Goal: Task Accomplishment & Management: Complete application form

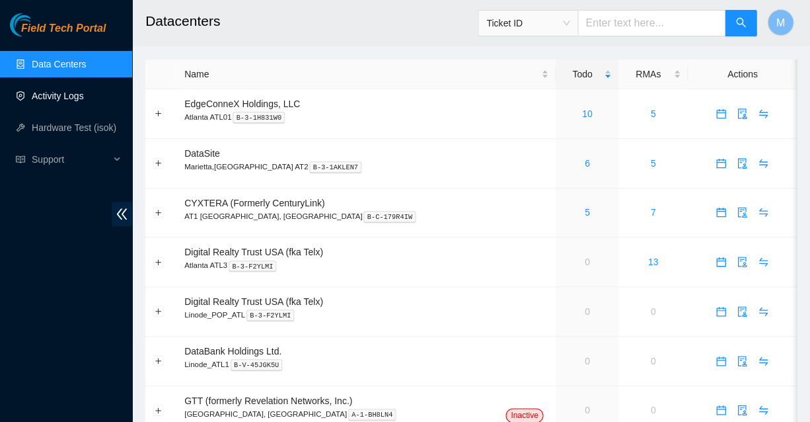
click at [59, 96] on link "Activity Logs" at bounding box center [58, 96] width 52 height 11
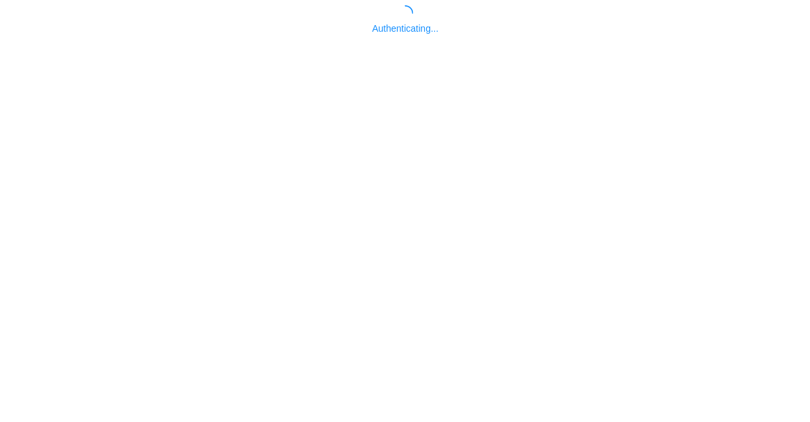
click at [709, 71] on body "Authenticating..." at bounding box center [405, 216] width 810 height 422
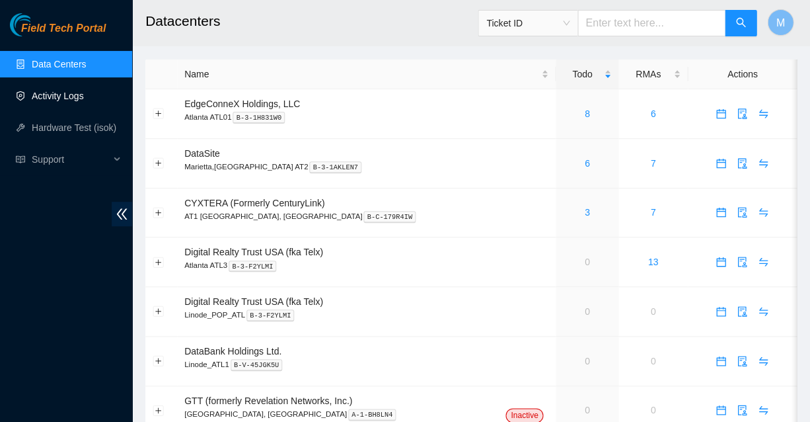
click at [59, 96] on link "Activity Logs" at bounding box center [58, 96] width 52 height 11
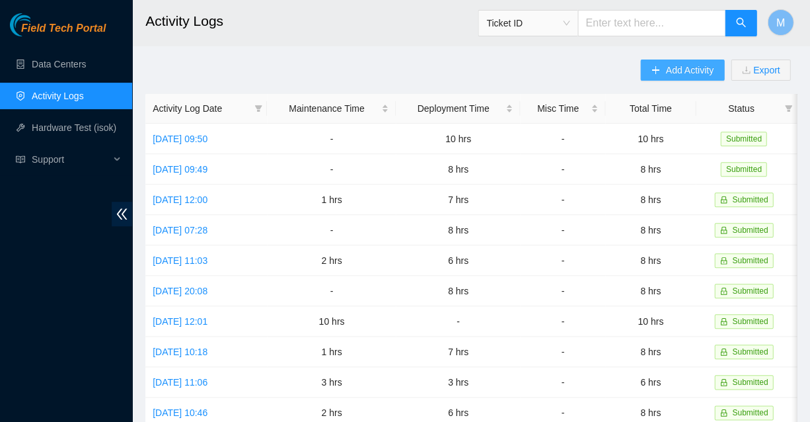
click at [686, 67] on span "Add Activity" at bounding box center [689, 70] width 48 height 15
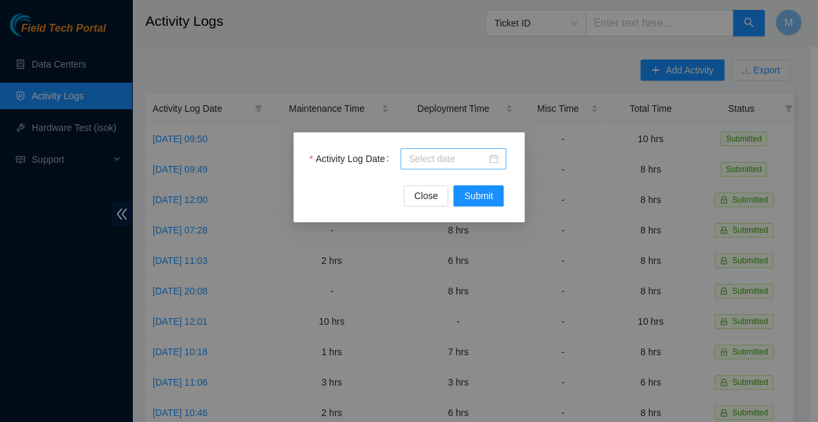
click at [495, 159] on div at bounding box center [453, 158] width 90 height 15
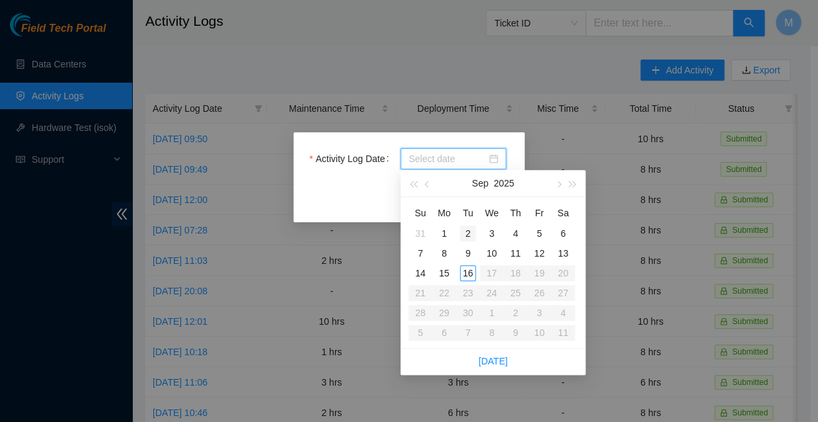
type input "[DATE]"
type input "2025-09-09"
type input "2025-09-02"
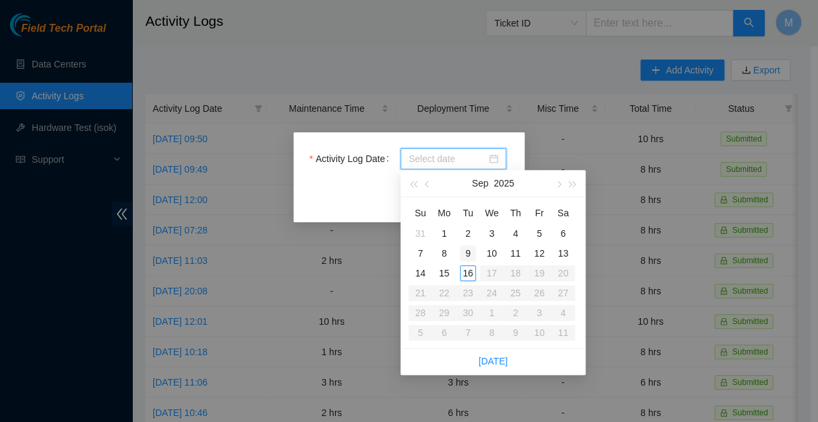
type input "2025-09-09"
type input "2025-09-16"
click at [469, 268] on div "16" at bounding box center [468, 273] width 16 height 16
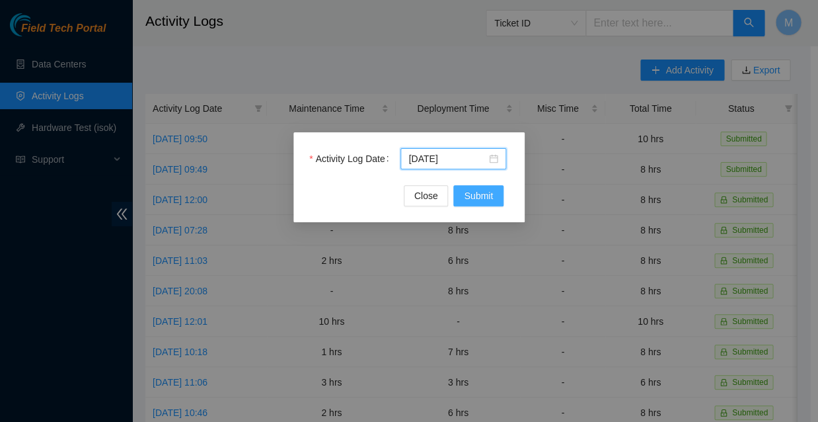
click at [480, 196] on span "Submit" at bounding box center [478, 195] width 29 height 15
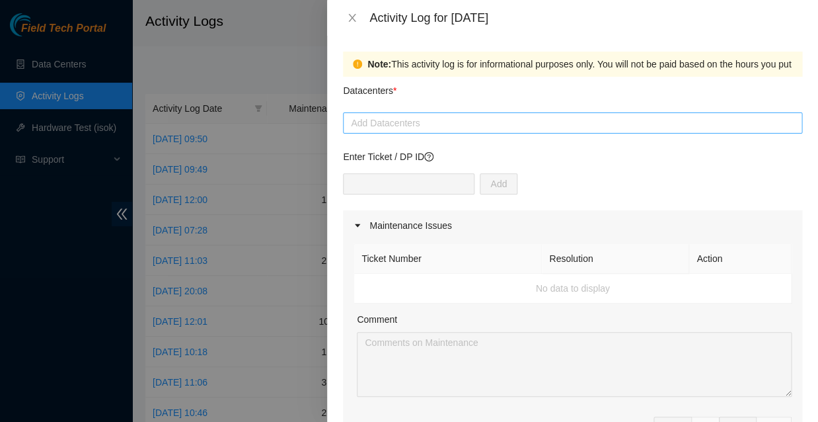
click at [456, 115] on div at bounding box center [572, 123] width 453 height 16
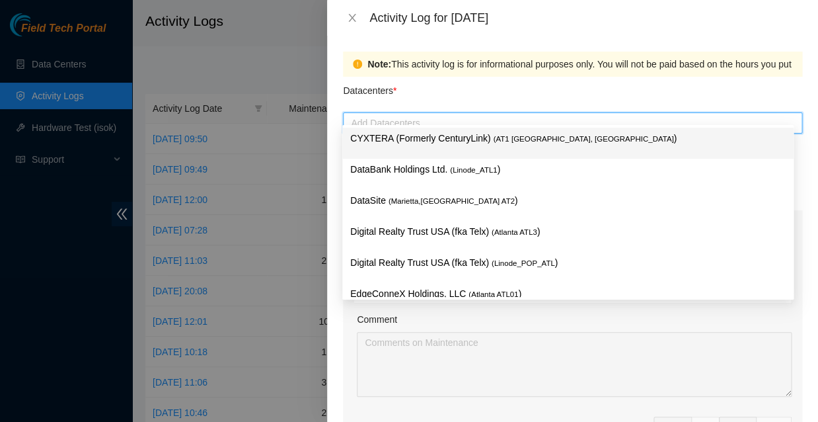
click at [443, 136] on p "CYXTERA (Formerly CenturyLink) ( AT1 Atlanta, GA )" at bounding box center [567, 138] width 435 height 15
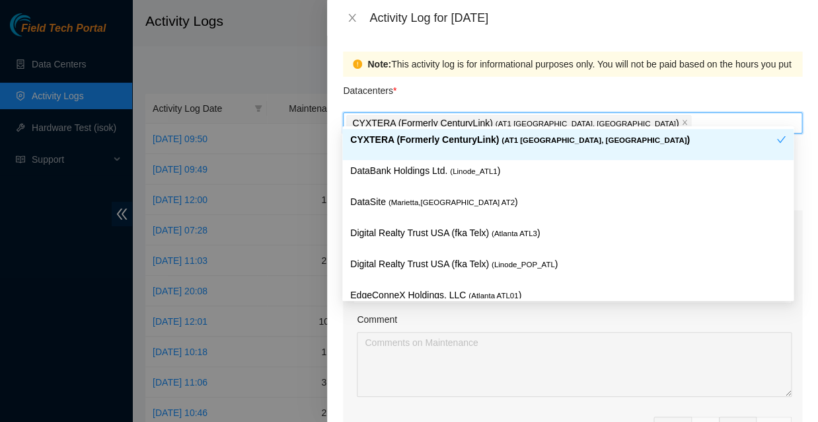
click at [472, 143] on p "CYXTERA (Formerly CenturyLink) ( AT1 Atlanta, GA )" at bounding box center [563, 139] width 426 height 15
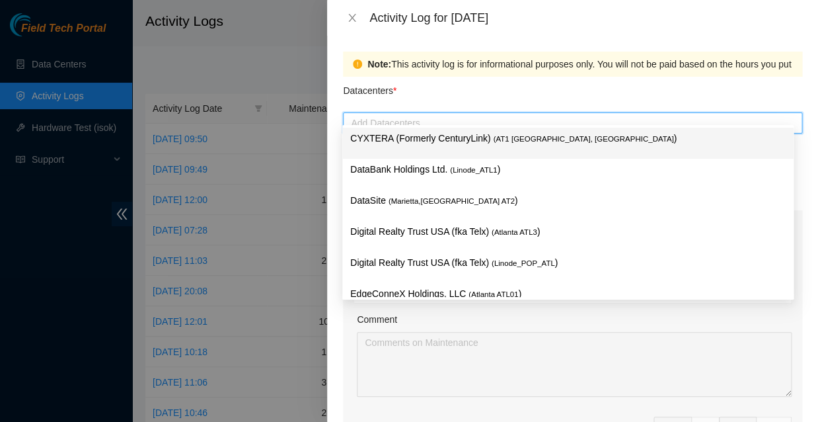
click at [493, 137] on span "( AT1 Atlanta, GA" at bounding box center [583, 139] width 180 height 8
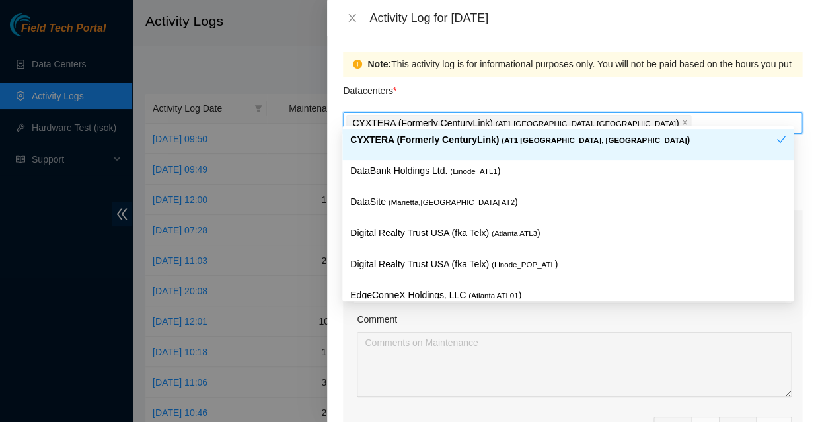
click at [519, 85] on div "Datacenters *" at bounding box center [572, 95] width 459 height 36
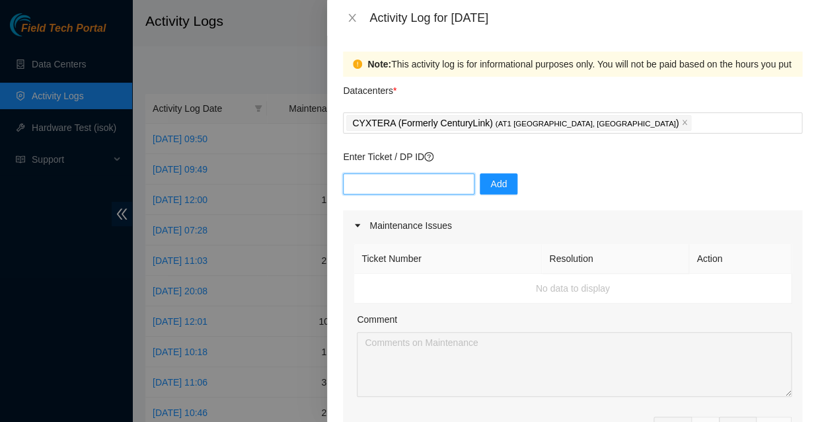
click at [420, 173] on input "text" at bounding box center [408, 183] width 131 height 21
type input "DP83833"
click at [490, 176] on span "Add" at bounding box center [498, 183] width 17 height 15
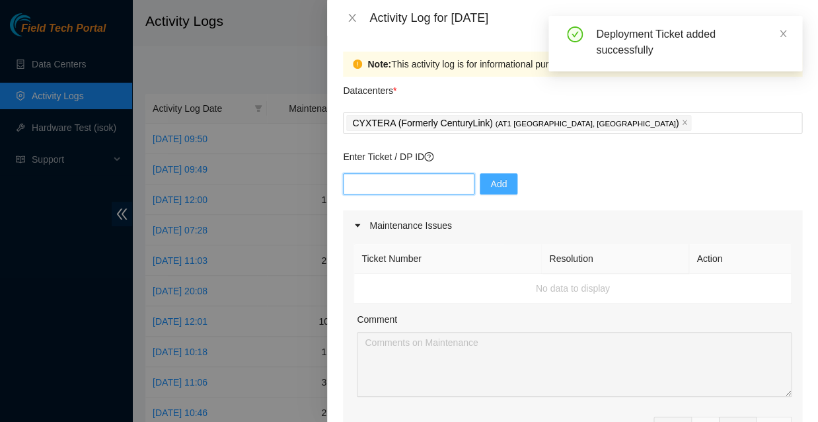
click at [425, 173] on input "text" at bounding box center [408, 183] width 131 height 21
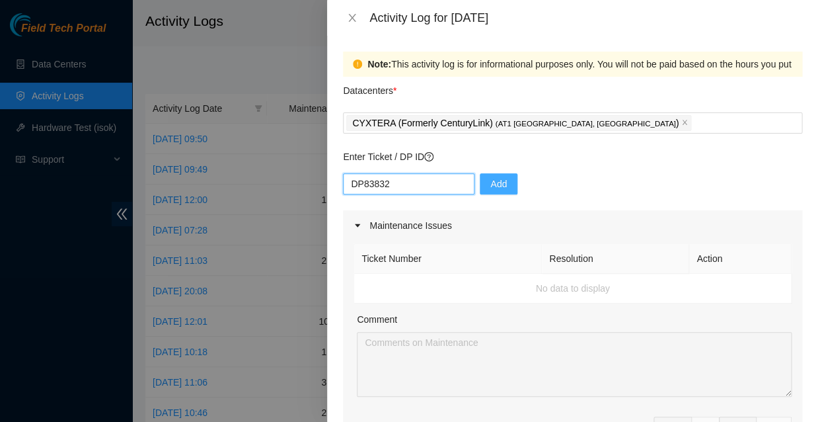
type input "DP83832"
click at [490, 176] on span "Add" at bounding box center [498, 183] width 17 height 15
click at [698, 416] on div "hrs" at bounding box center [706, 426] width 28 height 21
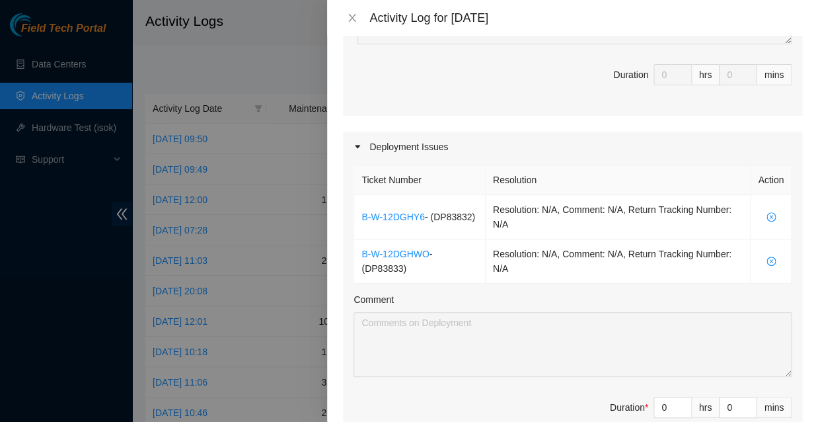
scroll to position [359, 0]
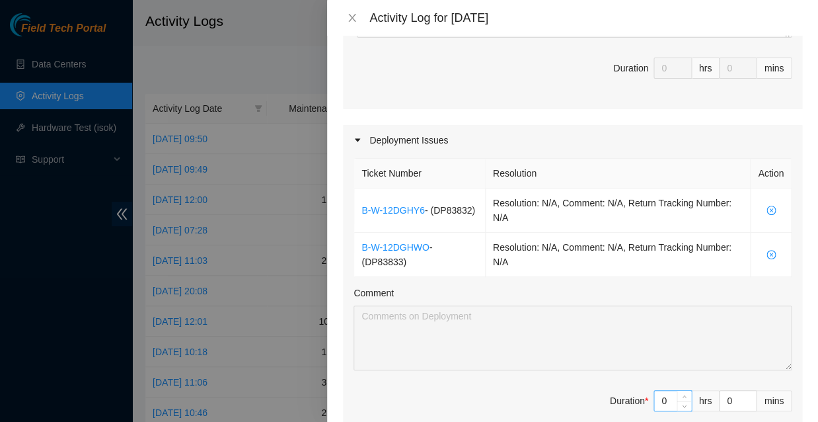
click at [663, 390] on input "0" at bounding box center [672, 400] width 37 height 20
type input "1"
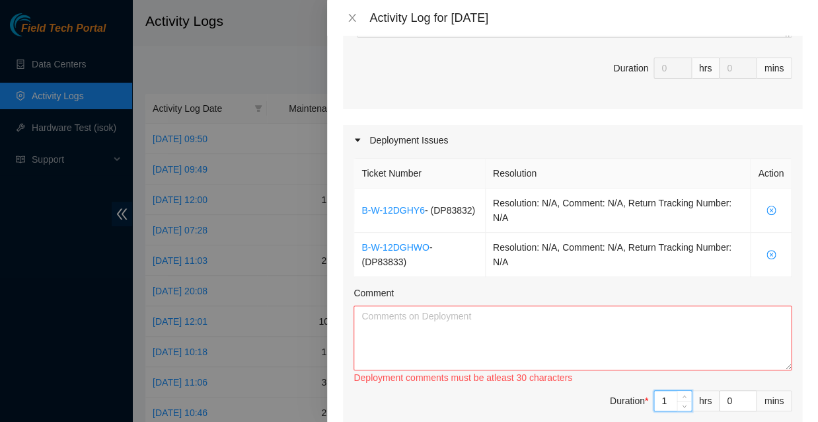
type input "10"
click at [413, 305] on textarea "Comment" at bounding box center [572, 337] width 438 height 65
type textarea "a"
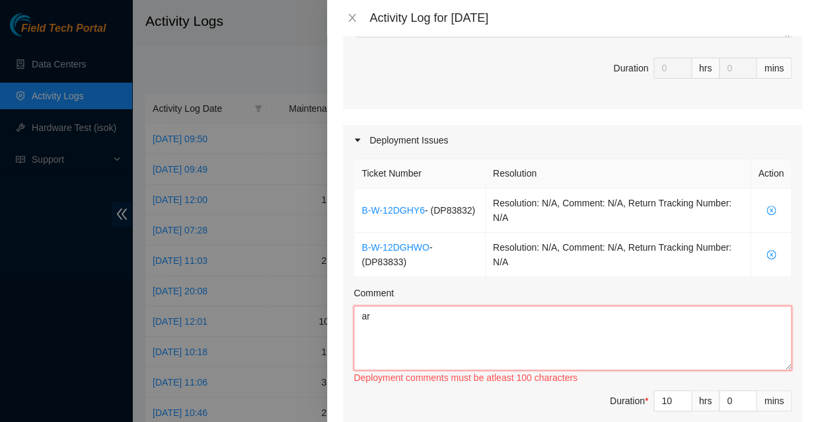
type textarea "a"
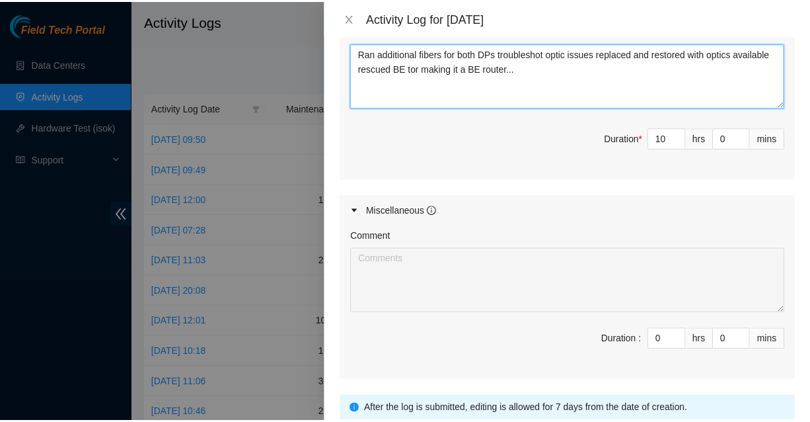
scroll to position [620, 0]
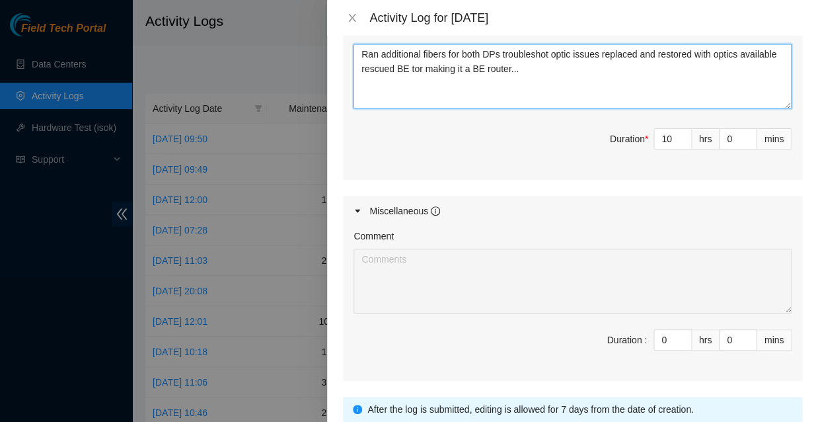
type textarea "Ran additional fibers for both DPs troubleshot optic issues replaced and restor…"
